Goal: Task Accomplishment & Management: Manage account settings

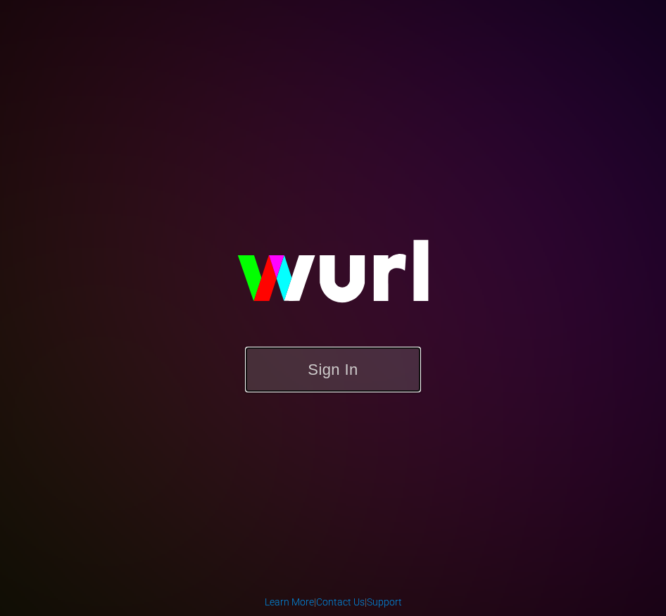
click at [311, 357] on button "Sign In" at bounding box center [333, 370] width 176 height 46
click at [353, 403] on form "Sign In" at bounding box center [332, 377] width 281 height 60
click at [353, 398] on form "Sign In" at bounding box center [332, 377] width 281 height 60
click at [353, 386] on button "Sign In" at bounding box center [333, 370] width 176 height 46
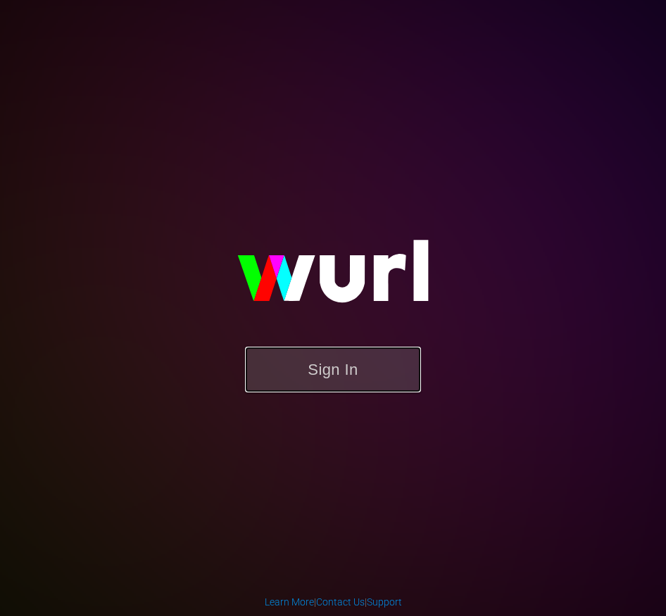
click at [353, 386] on button "Sign In" at bounding box center [333, 370] width 176 height 46
